Goal: Task Accomplishment & Management: Manage account settings

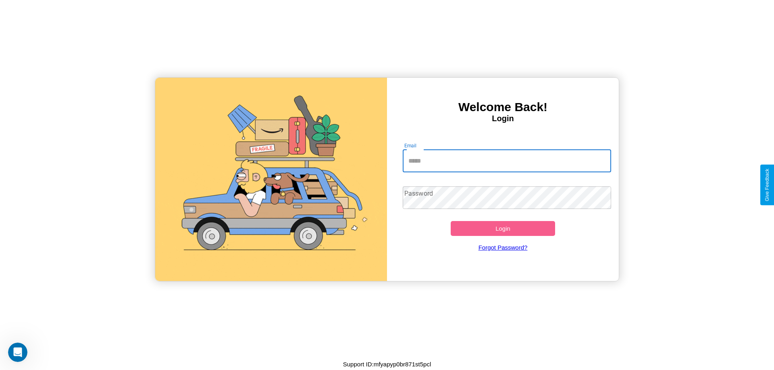
click at [507, 161] on input "Email" at bounding box center [507, 161] width 209 height 23
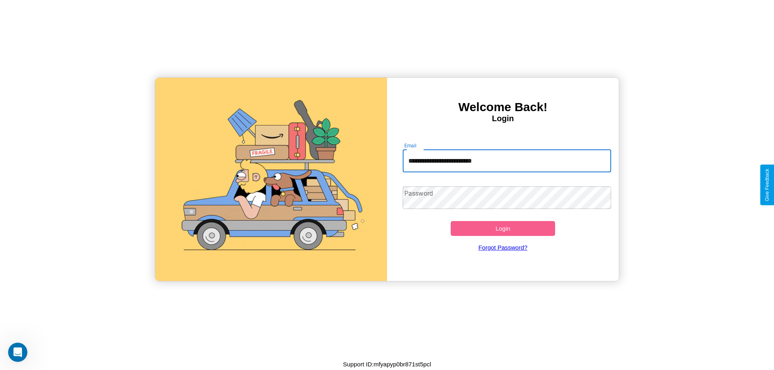
type input "**********"
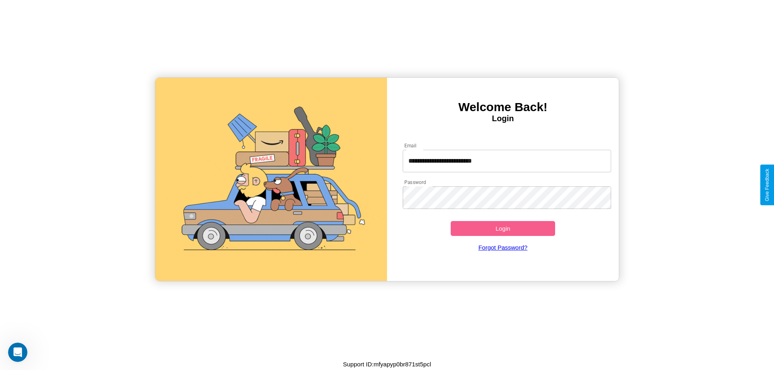
click at [503, 229] on button "Login" at bounding box center [503, 228] width 104 height 15
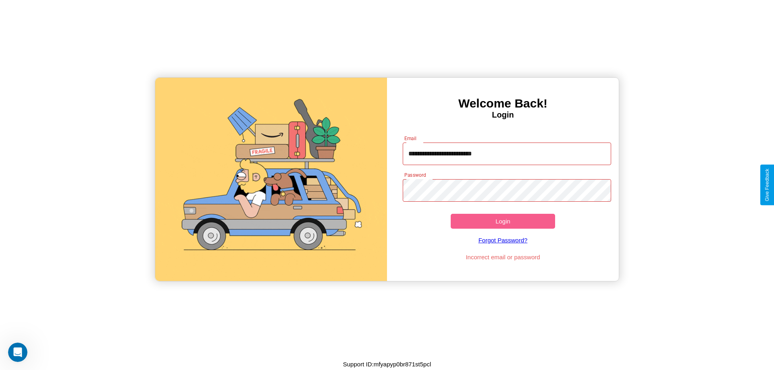
click at [503, 221] on button "Login" at bounding box center [503, 221] width 104 height 15
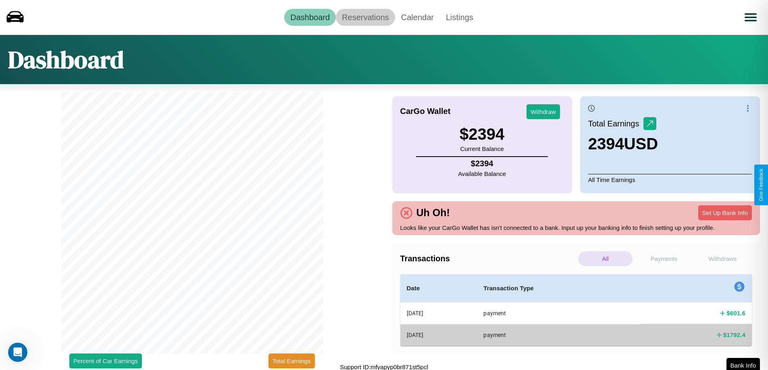
click at [365, 17] on link "Reservations" at bounding box center [365, 17] width 59 height 17
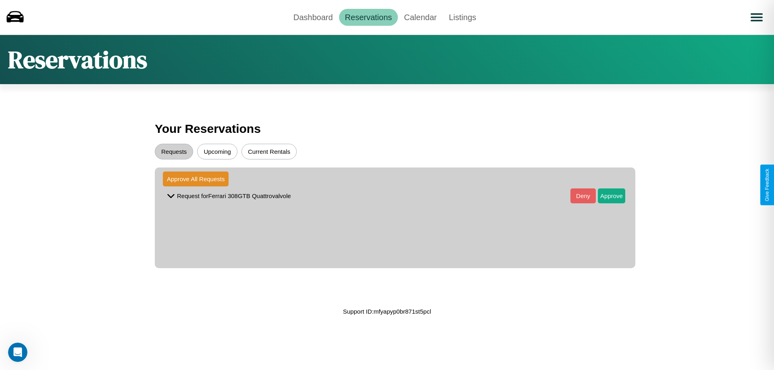
click at [217, 152] on button "Upcoming" at bounding box center [217, 152] width 40 height 16
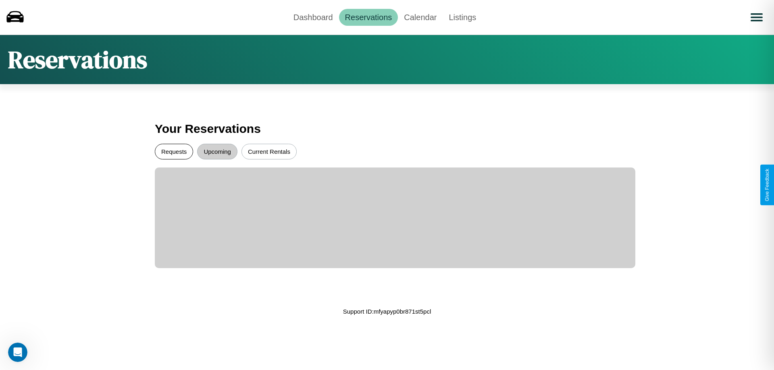
click at [174, 152] on button "Requests" at bounding box center [174, 152] width 38 height 16
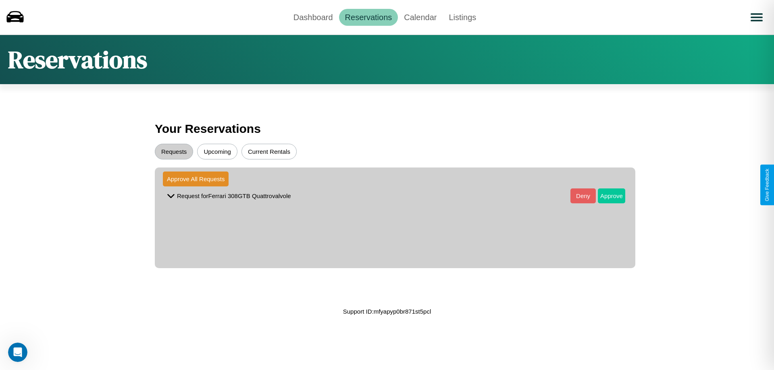
click at [605, 196] on button "Approve" at bounding box center [611, 196] width 27 height 15
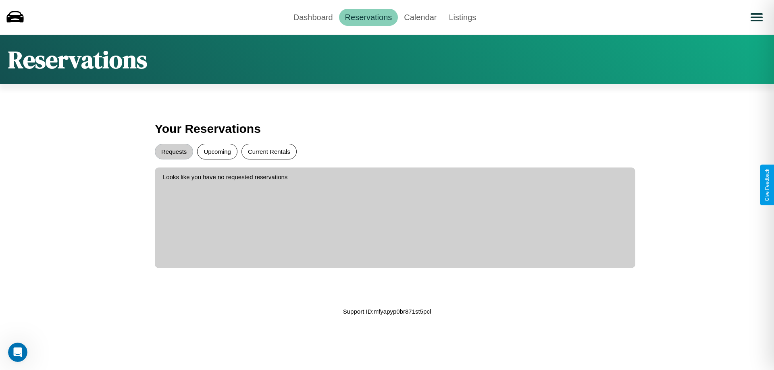
click at [269, 152] on button "Current Rentals" at bounding box center [268, 152] width 55 height 16
click at [313, 17] on link "Dashboard" at bounding box center [313, 17] width 52 height 17
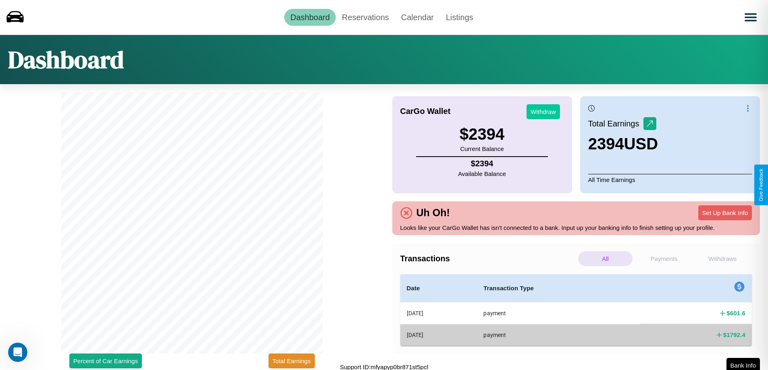
click at [543, 112] on button "Withdraw" at bounding box center [542, 111] width 33 height 15
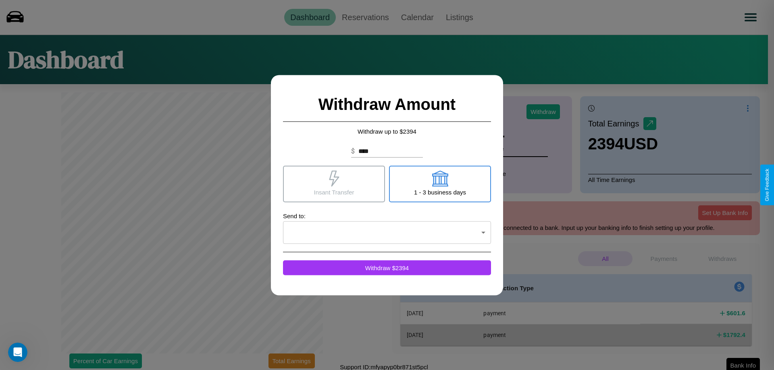
click at [440, 184] on icon at bounding box center [440, 179] width 16 height 16
click at [334, 184] on icon at bounding box center [334, 179] width 10 height 16
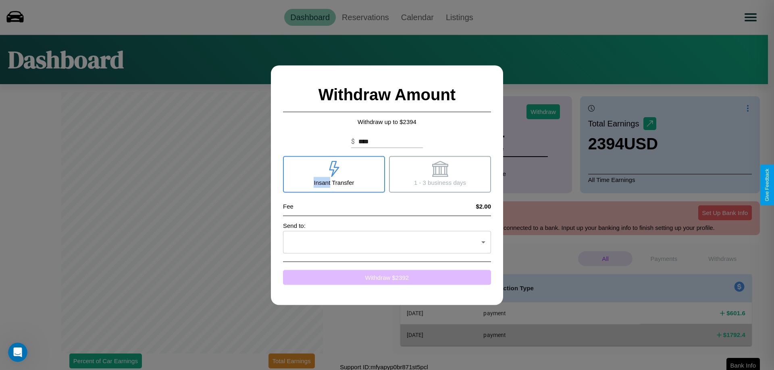
click at [387, 277] on button "Withdraw $ 2392" at bounding box center [387, 277] width 208 height 15
